Goal: Navigation & Orientation: Find specific page/section

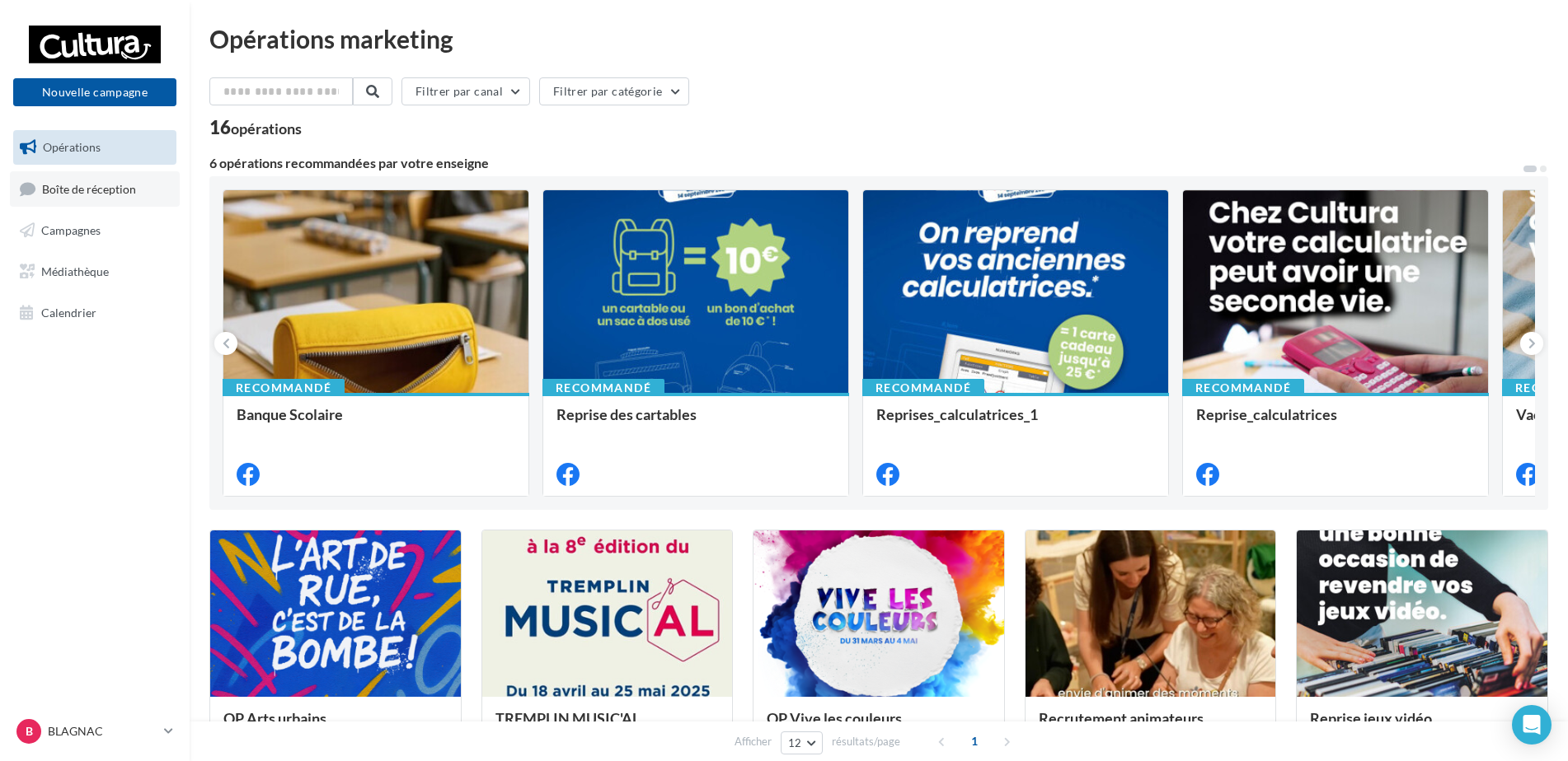
click at [102, 193] on span "Boîte de réception" at bounding box center [89, 189] width 94 height 14
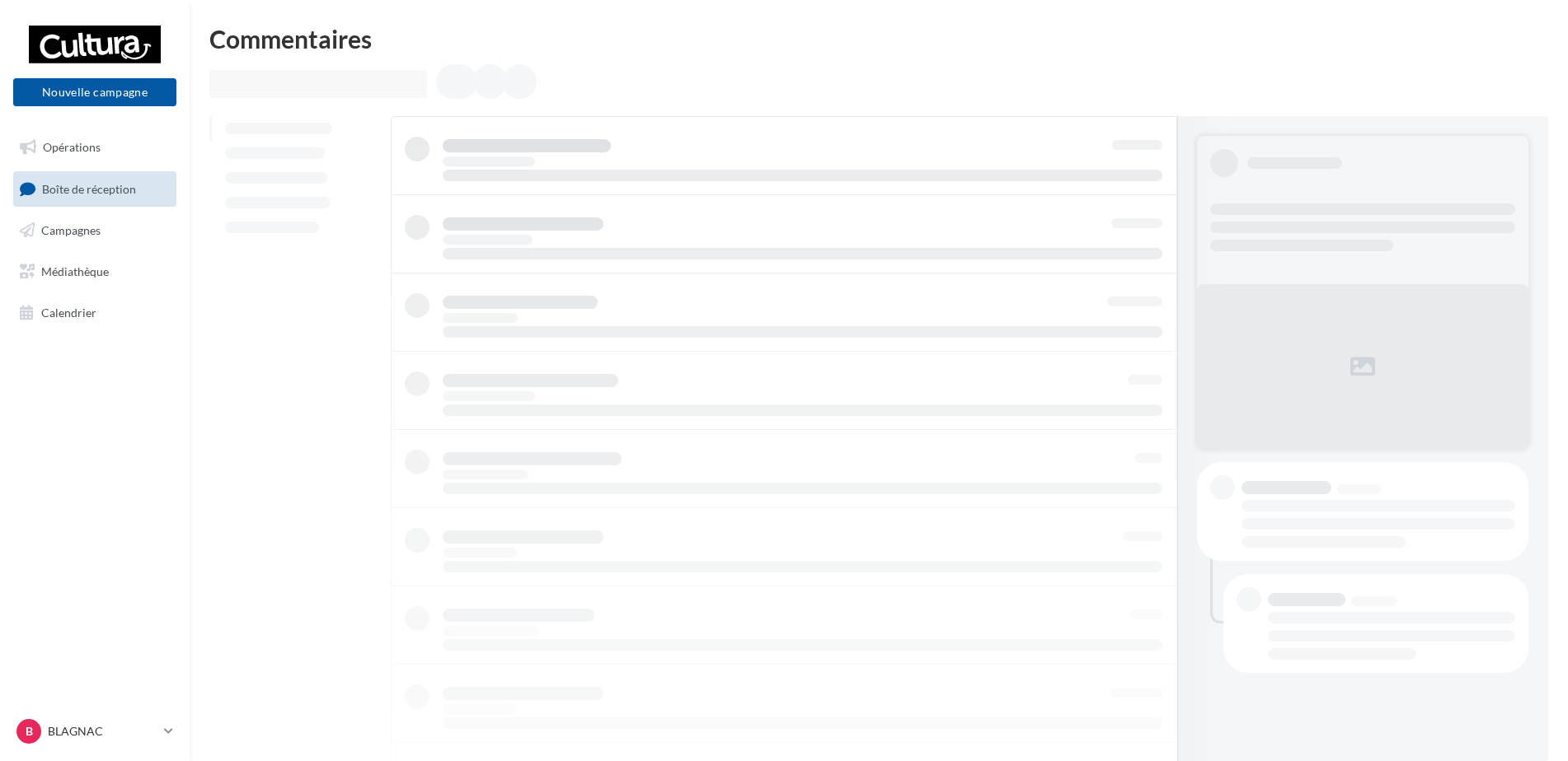
click at [75, 148] on span "Opérations" at bounding box center [71, 147] width 58 height 14
